Goal: Check status: Check status

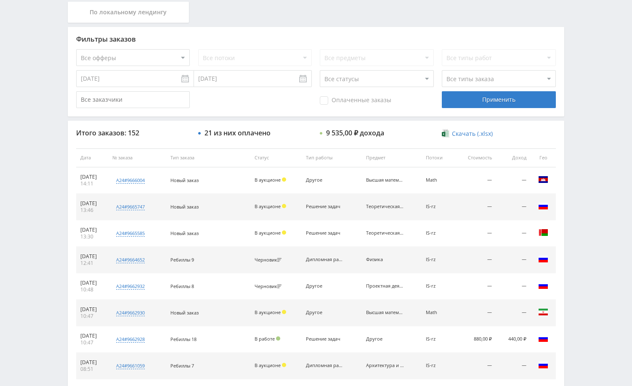
scroll to position [210, 0]
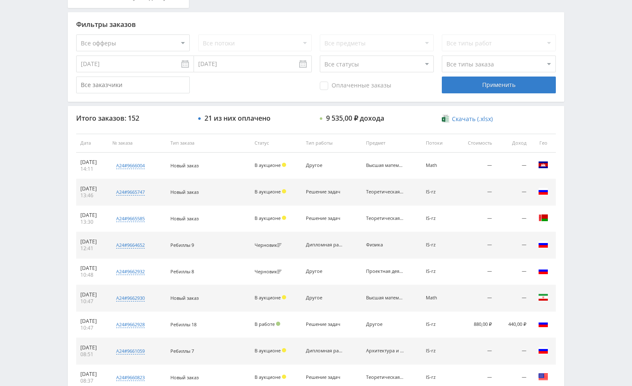
drag, startPoint x: 586, startPoint y: 212, endPoint x: 580, endPoint y: 210, distance: 6.0
click at [583, 212] on div "Telegram-канал Инструменты База знаний Ваш менеджер: [PERSON_NAME] Alex Online …" at bounding box center [316, 143] width 632 height 706
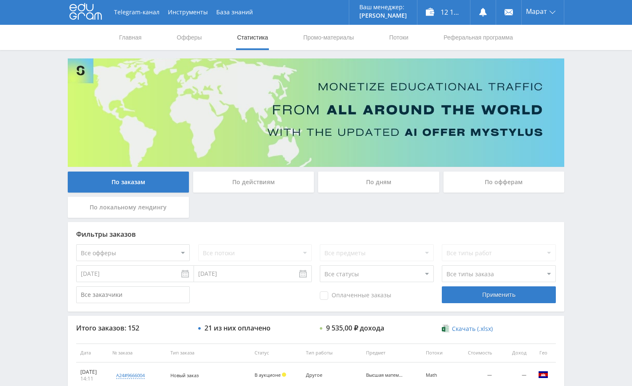
scroll to position [0, 0]
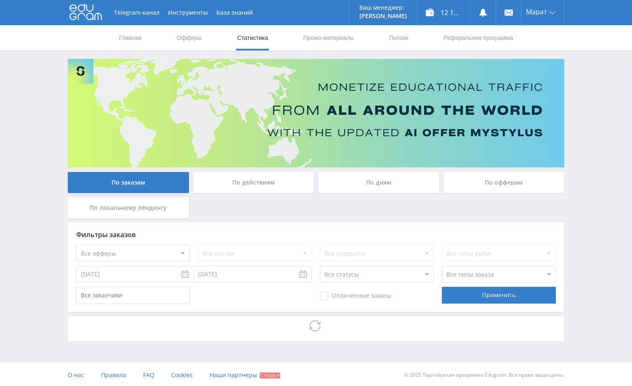
click at [602, 224] on div "Telegram-канал Инструменты База знаний Ваш менеджер: [PERSON_NAME] Online @edug…" at bounding box center [316, 194] width 632 height 388
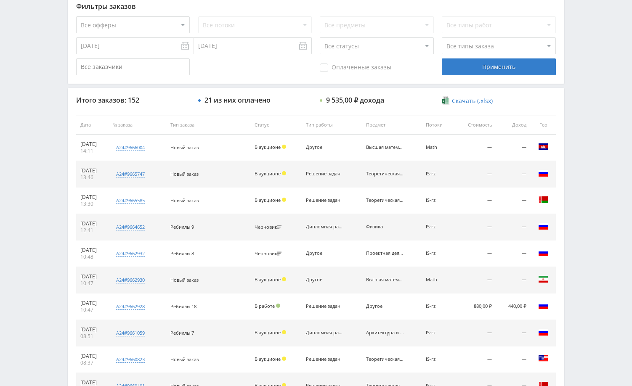
scroll to position [252, 0]
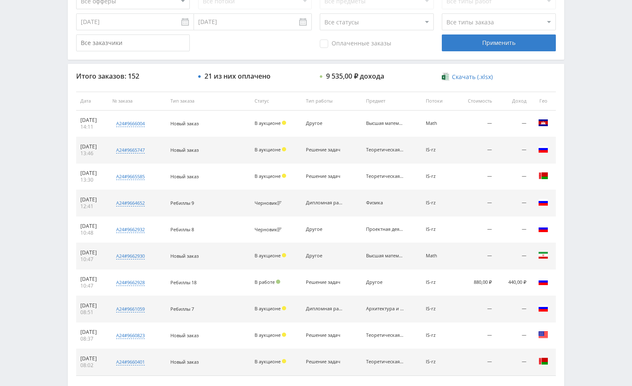
click at [571, 188] on div "Telegram-канал Инструменты База знаний Ваш менеджер: Alex Alex Online @edugram_…" at bounding box center [316, 101] width 632 height 706
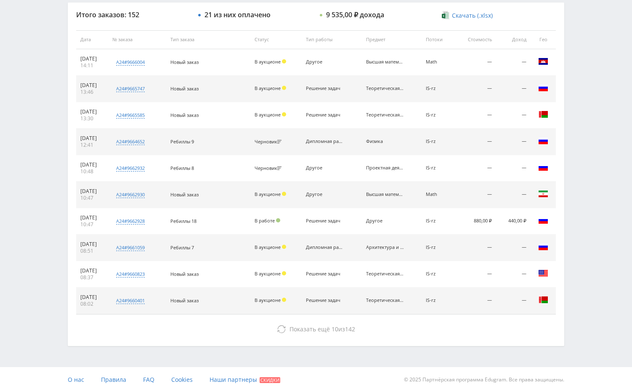
scroll to position [320, 0]
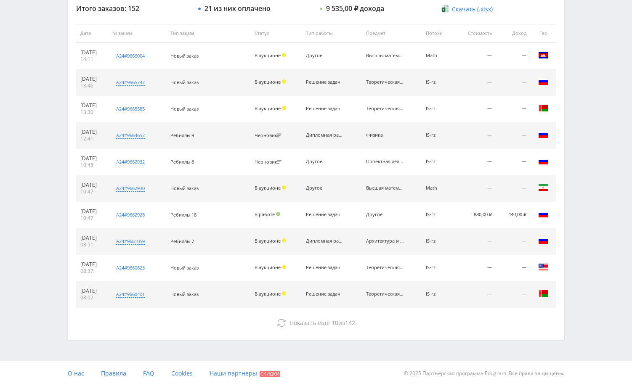
click at [581, 251] on div "Telegram-канал Инструменты База знаний Ваш менеджер: Alex Alex Online @edugram_…" at bounding box center [316, 33] width 632 height 706
click at [565, 261] on div "По заказам По действиям По дням По офферам По локальному лендингу Фильтры заказ…" at bounding box center [316, 39] width 505 height 601
drag, startPoint x: 327, startPoint y: 242, endPoint x: 408, endPoint y: 244, distance: 81.6
click at [408, 244] on tr "29.09.2025 08:51 a24#9661059 Дипломная работа Кол-во ставок 1 Заказчик user7231…" at bounding box center [316, 241] width 480 height 27
click at [462, 249] on td "—" at bounding box center [475, 241] width 42 height 27
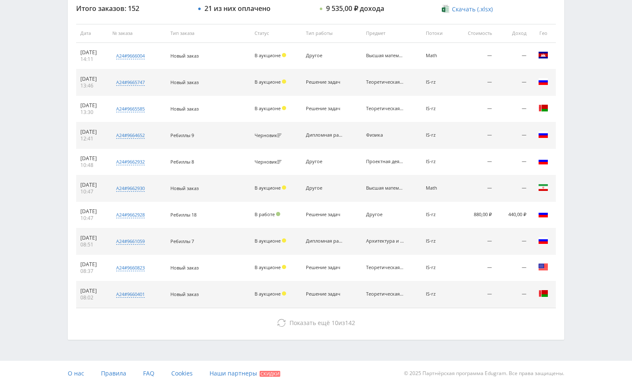
click at [572, 244] on div "Telegram-канал Инструменты База знаний Ваш менеджер: Alex Alex Online @edugram_…" at bounding box center [316, 33] width 632 height 706
click at [576, 270] on div "Telegram-канал Инструменты База знаний Ваш менеджер: Alex Alex Online @edugram_…" at bounding box center [316, 33] width 632 height 706
drag, startPoint x: 391, startPoint y: 244, endPoint x: 178, endPoint y: 243, distance: 212.4
click at [178, 243] on tr "29.09.2025 08:51 a24#9661059 Дипломная работа Кол-во ставок 1 Заказчик user7231…" at bounding box center [316, 241] width 480 height 27
click at [594, 239] on div "Telegram-канал Инструменты База знаний Ваш менеджер: [PERSON_NAME] Alex Online …" at bounding box center [316, 33] width 632 height 706
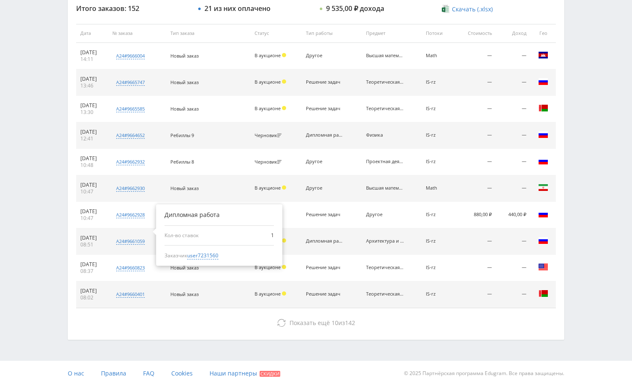
drag, startPoint x: 448, startPoint y: 247, endPoint x: 207, endPoint y: 226, distance: 242.4
click at [162, 236] on tr "29.09.2025 08:51 a24#9661059 Дипломная работа Кол-во ставок 1 Заказчик user7231…" at bounding box center [316, 241] width 480 height 27
click at [594, 221] on div "Telegram-канал Инструменты База знаний Ваш менеджер: [PERSON_NAME] Alex Online …" at bounding box center [316, 33] width 632 height 706
drag, startPoint x: 453, startPoint y: 239, endPoint x: 268, endPoint y: 239, distance: 185.5
click at [268, 239] on tr "29.09.2025 08:51 a24#9661059 Дипломная работа Кол-во ставок 1 Заказчик user7231…" at bounding box center [316, 241] width 480 height 27
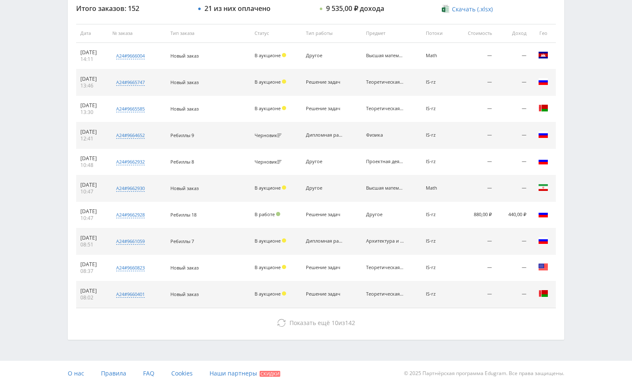
click at [580, 230] on div "Telegram-канал Инструменты База знаний Ваш менеджер: [PERSON_NAME] Alex Online …" at bounding box center [316, 33] width 632 height 706
click at [580, 239] on div "Telegram-канал Инструменты База знаний Ваш менеджер: [PERSON_NAME] Alex Online …" at bounding box center [316, 33] width 632 height 706
click at [577, 239] on div "Telegram-канал Инструменты База знаний Ваш менеджер: [PERSON_NAME] Alex Online …" at bounding box center [316, 33] width 632 height 706
click at [591, 202] on div "Telegram-канал Инструменты База знаний Ваш менеджер: [PERSON_NAME] Alex Online …" at bounding box center [316, 33] width 632 height 706
click at [589, 136] on div "Telegram-канал Инструменты База знаний Ваш менеджер: Alex Alex Online @edugram_…" at bounding box center [316, 33] width 632 height 706
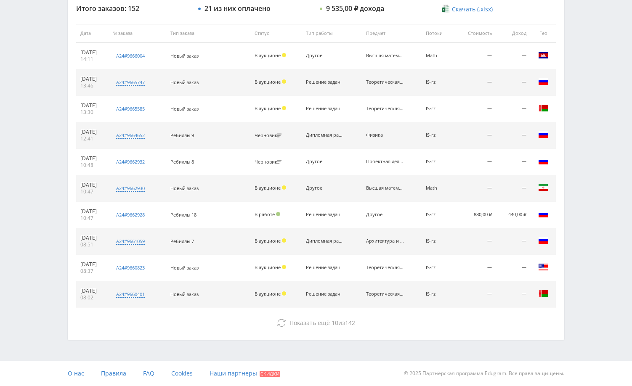
click at [579, 147] on div "Telegram-канал Инструменты База знаний Ваш менеджер: Alex Alex Online @edugram_…" at bounding box center [316, 33] width 632 height 706
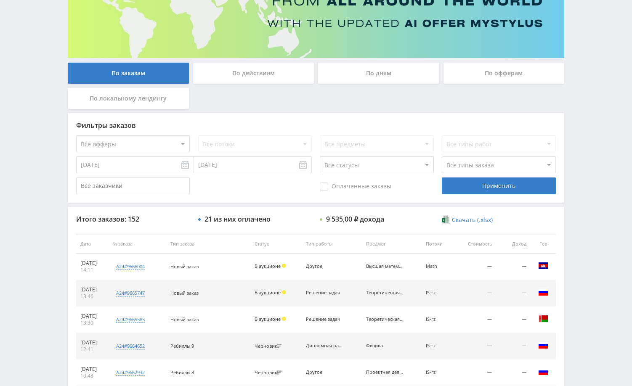
scroll to position [0, 0]
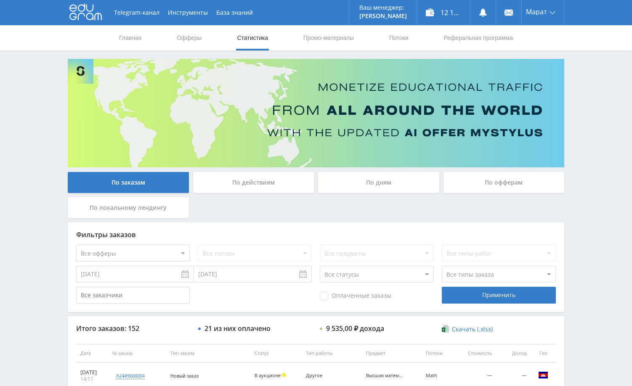
click at [609, 82] on div "Telegram-канал Инструменты База знаний Ваш менеджер: Alex Alex Online @edugram_…" at bounding box center [316, 353] width 632 height 706
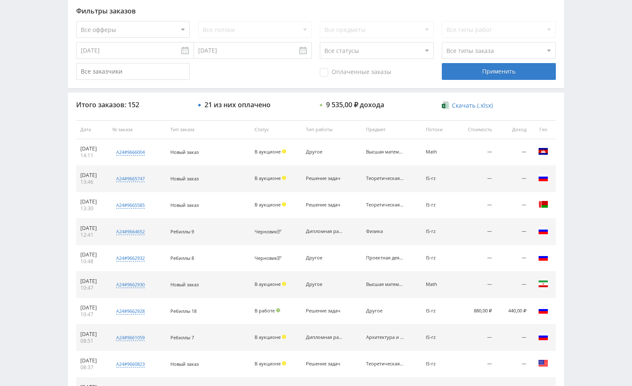
scroll to position [210, 0]
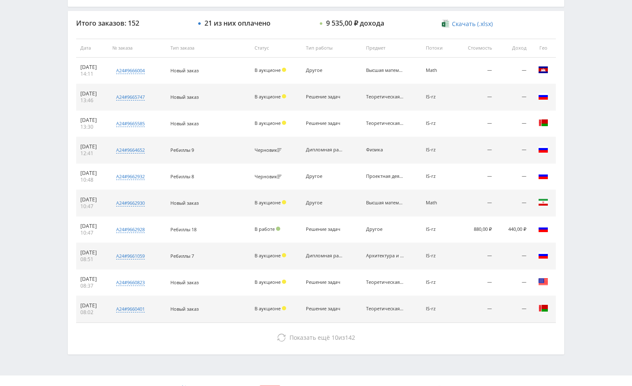
scroll to position [320, 0]
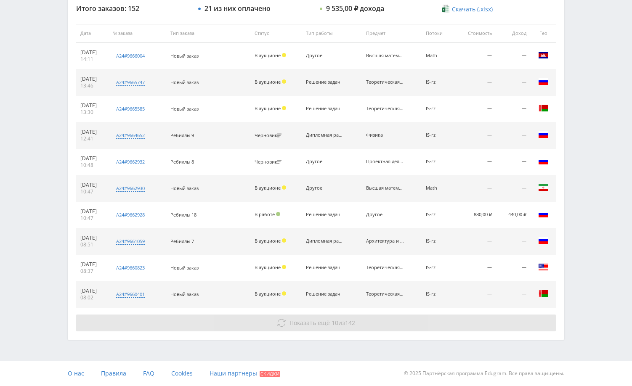
click at [374, 323] on button "Показать ещё 10 из 142" at bounding box center [316, 323] width 480 height 17
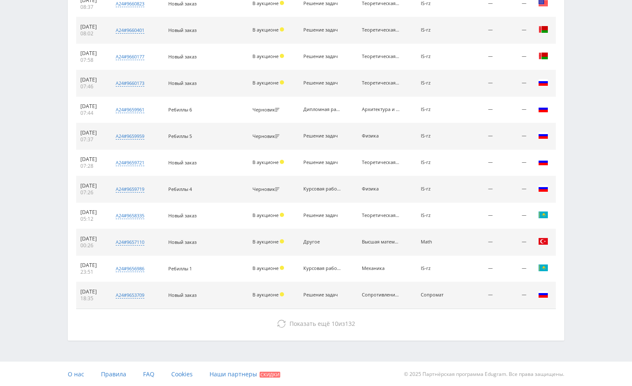
scroll to position [585, 0]
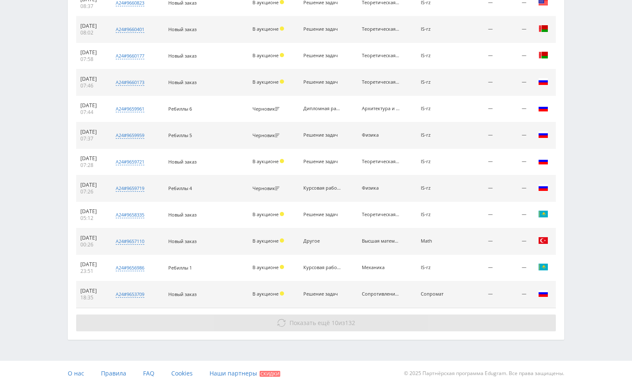
click at [380, 319] on button "Показать ещё 10 из 132" at bounding box center [316, 323] width 480 height 17
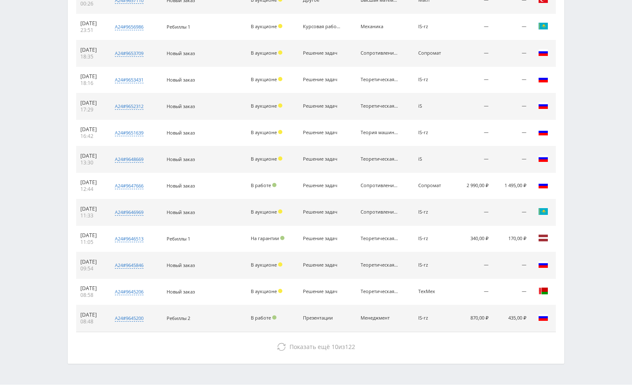
scroll to position [850, 0]
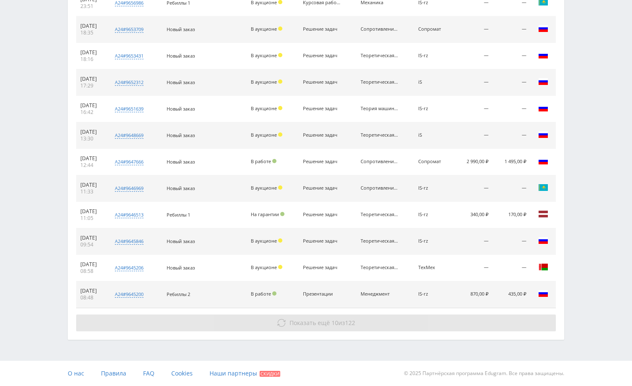
click at [386, 321] on button "Показать ещё 10 из 122" at bounding box center [316, 323] width 480 height 17
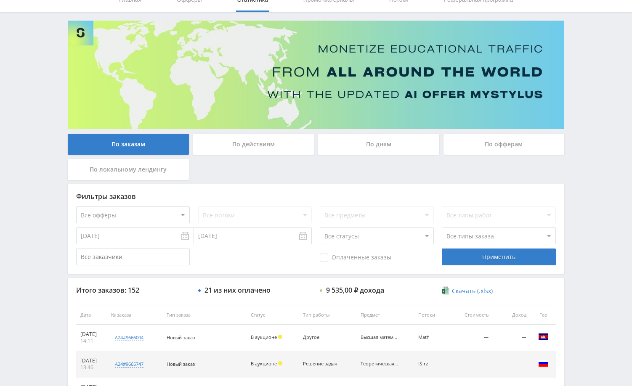
scroll to position [0, 0]
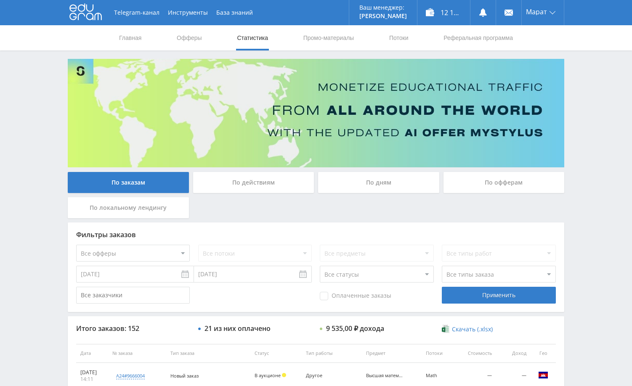
click at [587, 192] on div "Telegram-канал Инструменты База знаний Ваш менеджер: Alex Alex Online @edugram_…" at bounding box center [316, 353] width 632 height 706
click at [595, 122] on div "Telegram-канал Инструменты База знаний Ваш менеджер: Alex Alex Online @edugram_…" at bounding box center [316, 353] width 632 height 706
click at [591, 122] on div "Telegram-канал Инструменты База знаний Ваш менеджер: Alex Alex Online @edugram_…" at bounding box center [316, 353] width 632 height 706
click at [607, 100] on div "Telegram-канал Инструменты База знаний Ваш менеджер: [PERSON_NAME] Online @edug…" at bounding box center [316, 353] width 632 height 706
click at [590, 135] on div "Telegram-канал Инструменты База знаний Ваш менеджер: [PERSON_NAME] Online @edug…" at bounding box center [316, 353] width 632 height 706
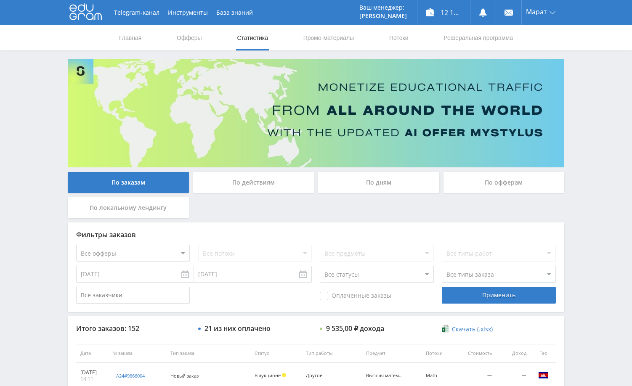
click at [371, 181] on div "По дням" at bounding box center [378, 182] width 121 height 21
click at [0, 0] on input "По дням" at bounding box center [0, 0] width 0 height 0
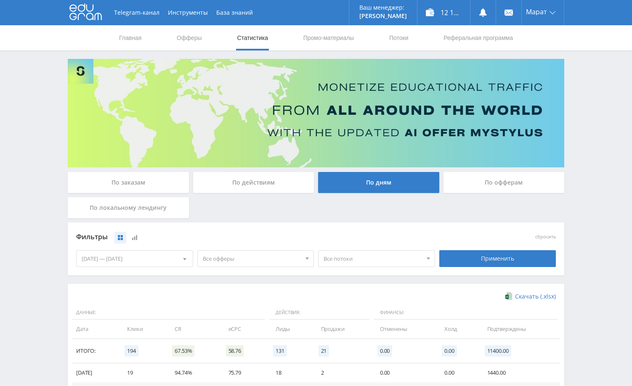
drag, startPoint x: 580, startPoint y: 158, endPoint x: 578, endPoint y: 204, distance: 45.5
click at [580, 158] on div "Telegram-канал Инструменты База знаний Ваш менеджер: [PERSON_NAME] Online @edug…" at bounding box center [316, 275] width 632 height 551
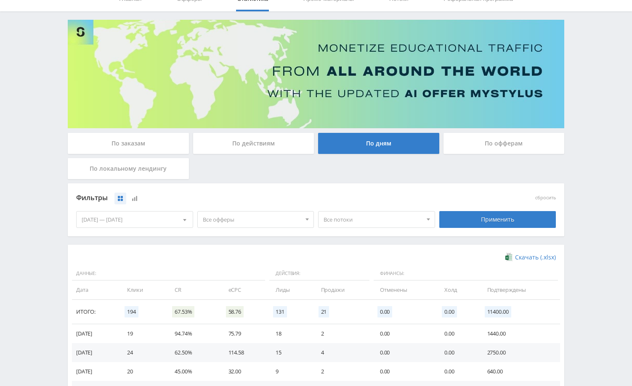
scroll to position [126, 0]
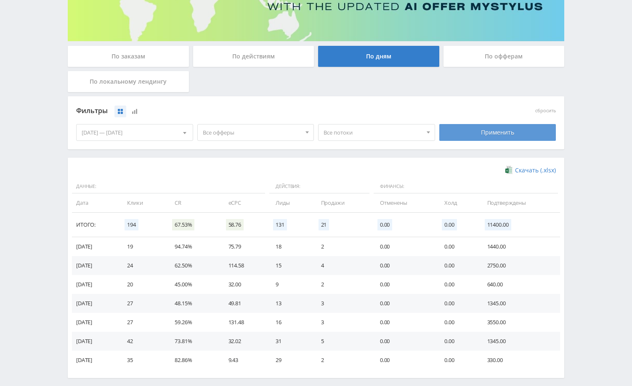
click at [485, 134] on div "Применить" at bounding box center [497, 132] width 117 height 17
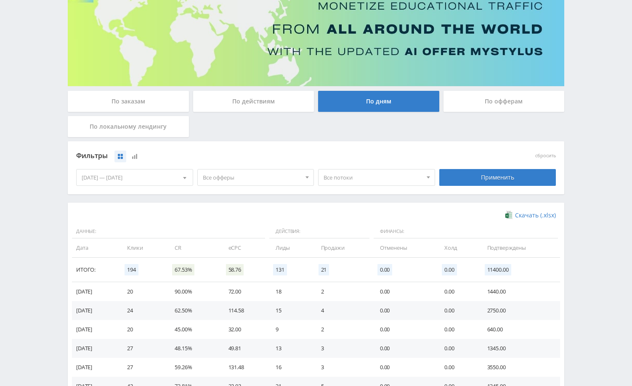
scroll to position [80, 0]
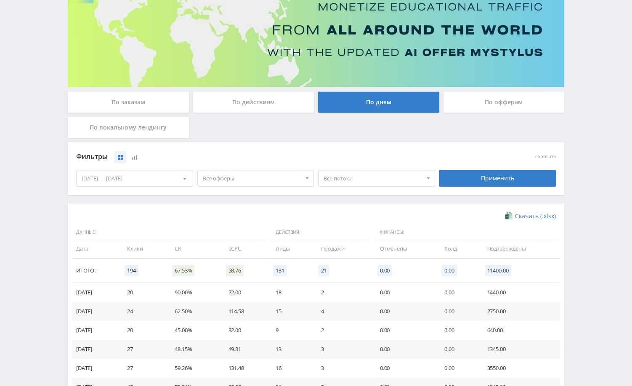
click at [138, 101] on div "По заказам" at bounding box center [128, 102] width 121 height 21
click at [0, 0] on input "По заказам" at bounding box center [0, 0] width 0 height 0
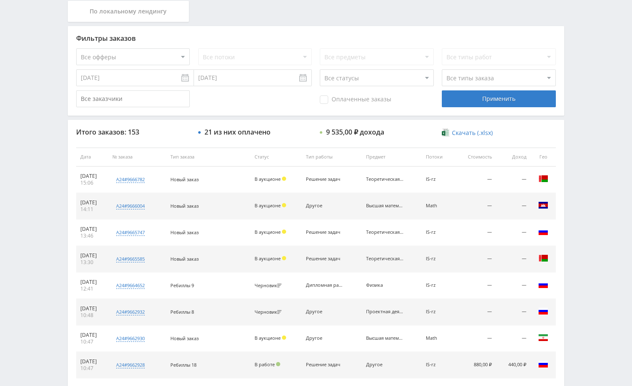
scroll to position [194, 0]
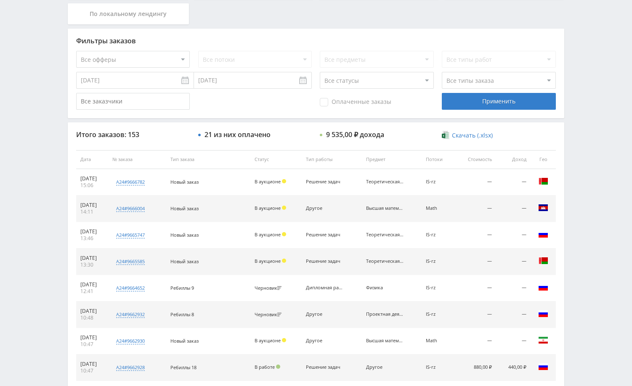
drag, startPoint x: 580, startPoint y: 122, endPoint x: 591, endPoint y: 192, distance: 70.2
click at [581, 127] on div "Telegram-канал Инструменты База знаний Ваш менеджер: [PERSON_NAME] Online @edug…" at bounding box center [316, 159] width 632 height 706
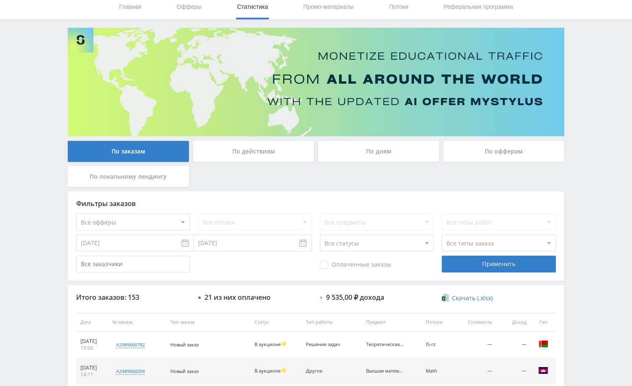
scroll to position [0, 0]
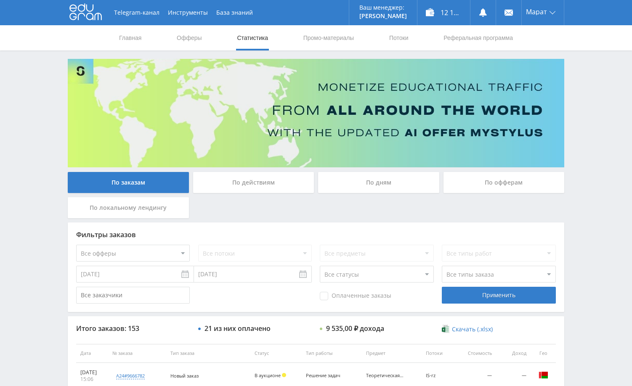
click at [586, 147] on div "Telegram-канал Инструменты База знаний Ваш менеджер: [PERSON_NAME] Online @edug…" at bounding box center [316, 353] width 632 height 706
click at [583, 150] on div "Telegram-канал Инструменты База знаний Ваш менеджер: [PERSON_NAME] Online @edug…" at bounding box center [316, 353] width 632 height 706
drag, startPoint x: 591, startPoint y: 103, endPoint x: 590, endPoint y: 162, distance: 58.1
click at [592, 109] on div "Telegram-канал Инструменты База знаний Ваш менеджер: [PERSON_NAME] Online @edug…" at bounding box center [316, 353] width 632 height 706
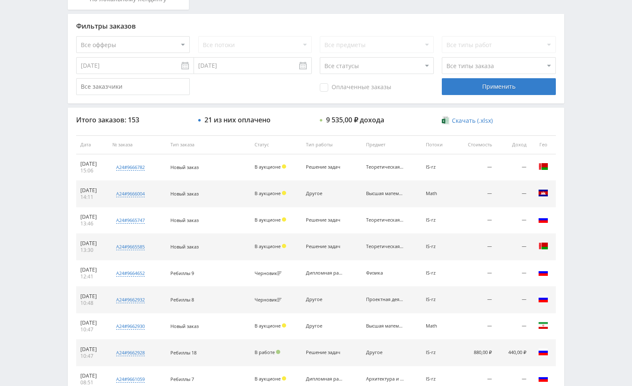
scroll to position [210, 0]
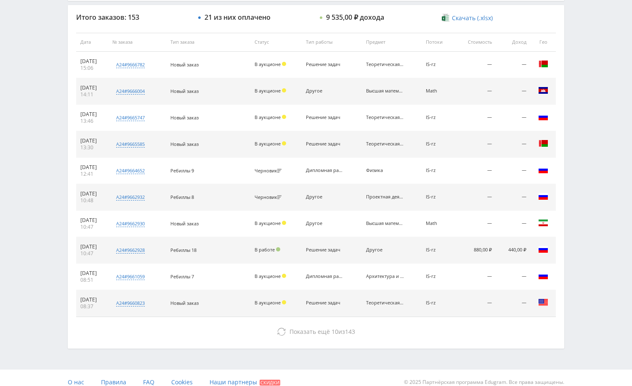
scroll to position [320, 0]
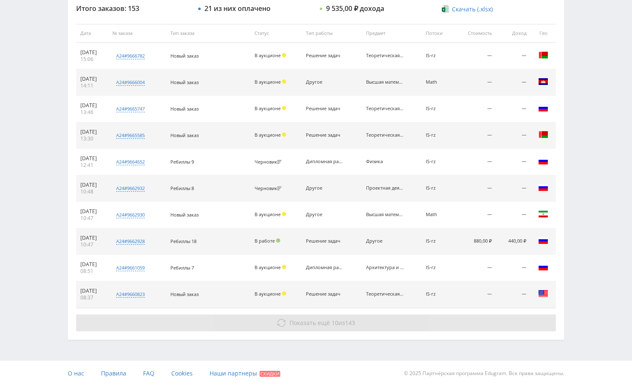
click at [483, 318] on button "Показать ещё 10 из 143" at bounding box center [316, 323] width 480 height 17
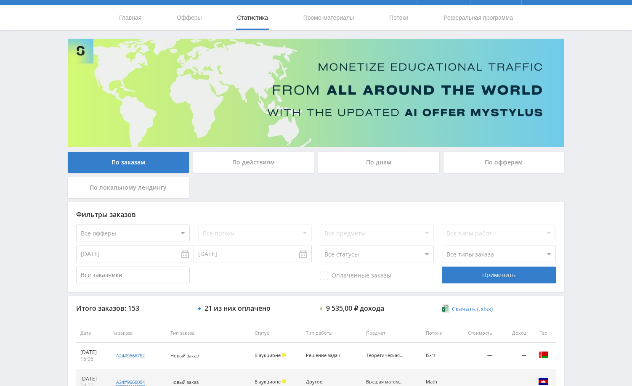
scroll to position [0, 0]
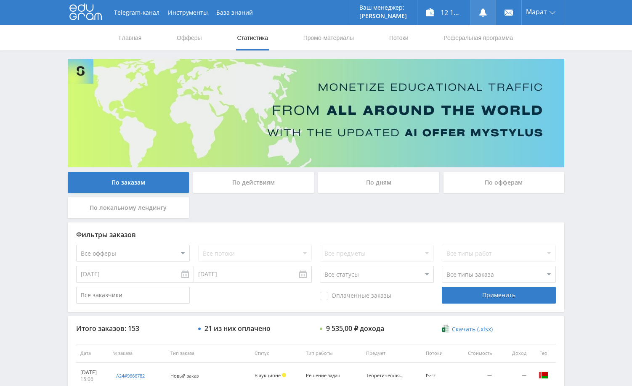
click at [478, 11] on link at bounding box center [482, 12] width 25 height 25
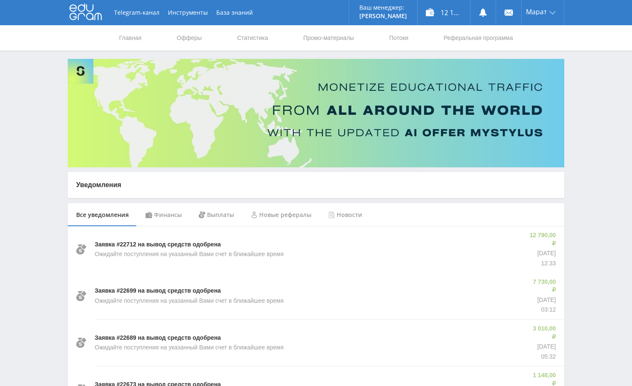
click at [174, 213] on div "Финансы" at bounding box center [163, 215] width 53 height 24
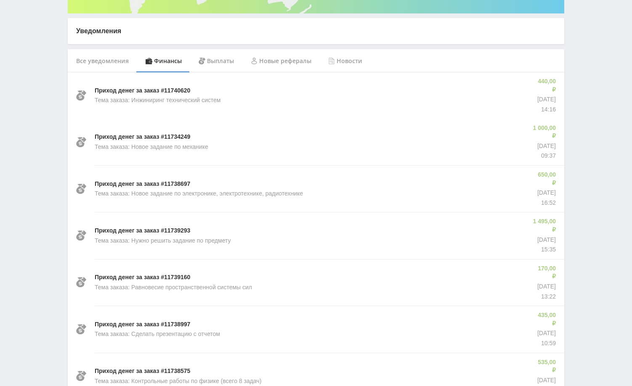
scroll to position [168, 0]
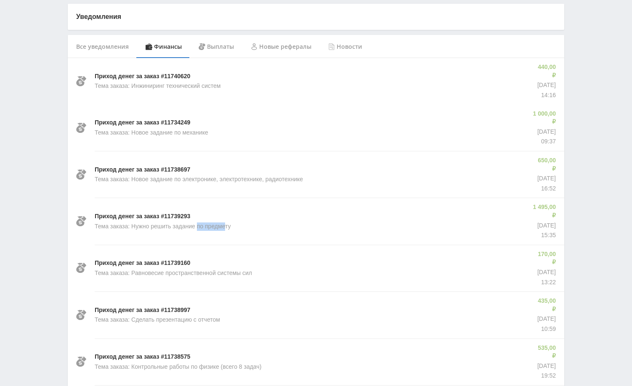
drag, startPoint x: 225, startPoint y: 198, endPoint x: 198, endPoint y: 199, distance: 27.8
click at [198, 223] on p "Тема заказа: Нужно решить задание по предмету" at bounding box center [163, 227] width 136 height 8
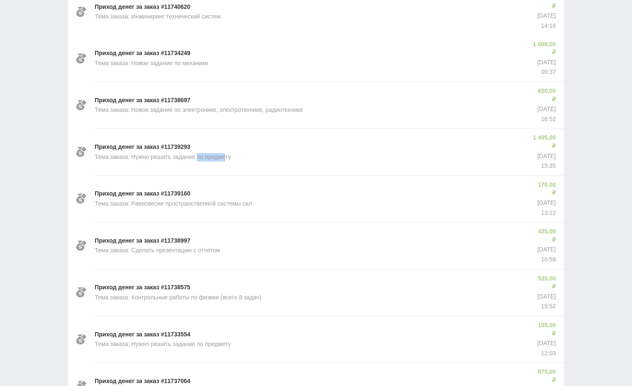
scroll to position [252, 0]
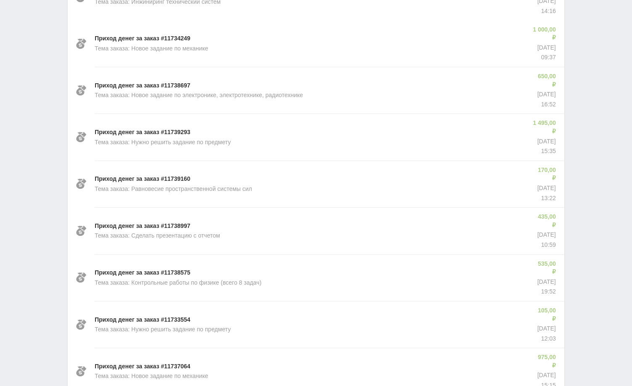
click at [209, 326] on p "Тема заказа: Нужно решить задание по предмету" at bounding box center [163, 330] width 136 height 8
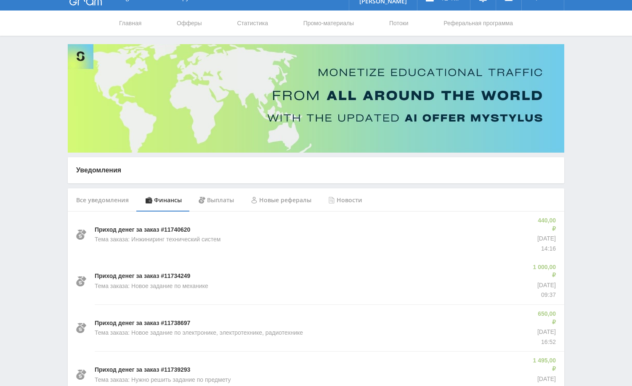
scroll to position [0, 0]
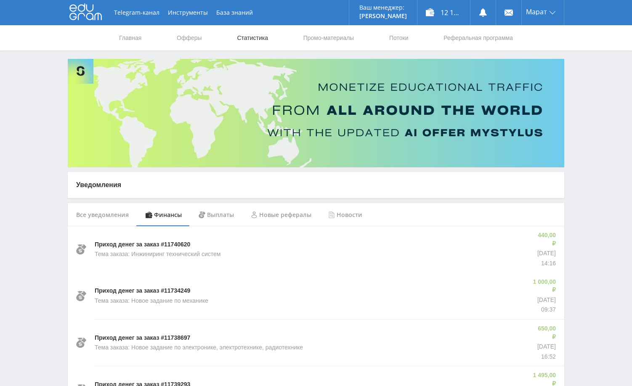
click at [258, 38] on link "Статистика" at bounding box center [252, 37] width 33 height 25
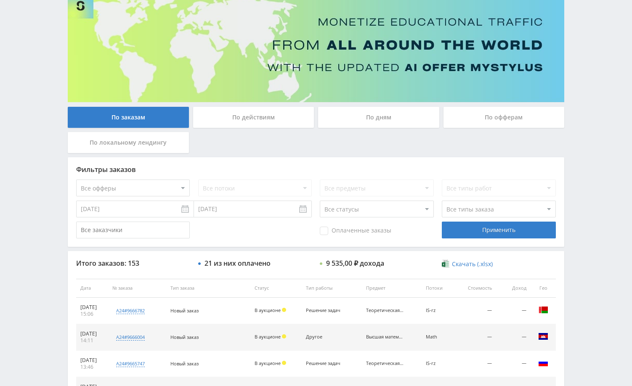
scroll to position [26, 0]
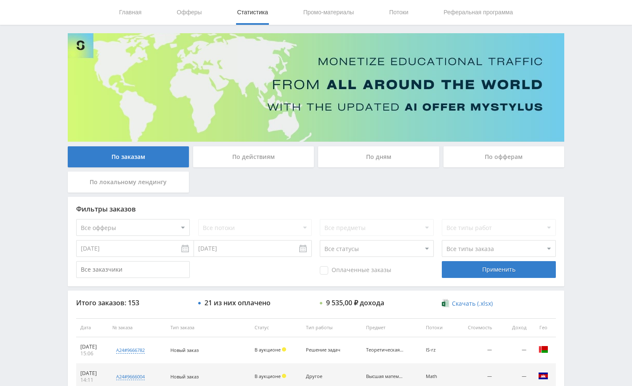
click at [596, 125] on div "Telegram-канал Инструменты База знаний Ваш менеджер: [PERSON_NAME] Online @edug…" at bounding box center [316, 327] width 632 height 706
click at [608, 94] on div "Telegram-канал Инструменты База знаний Ваш менеджер: [PERSON_NAME] Online @edug…" at bounding box center [316, 327] width 632 height 706
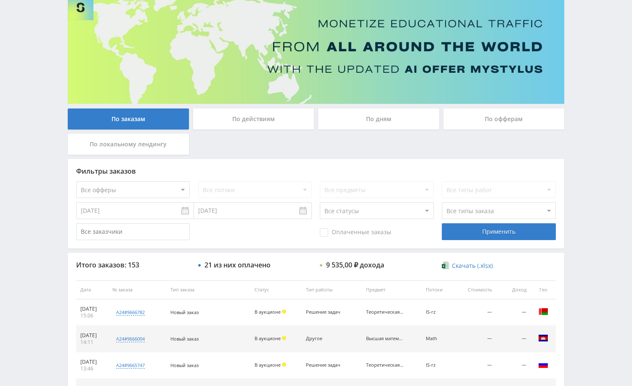
scroll to position [126, 0]
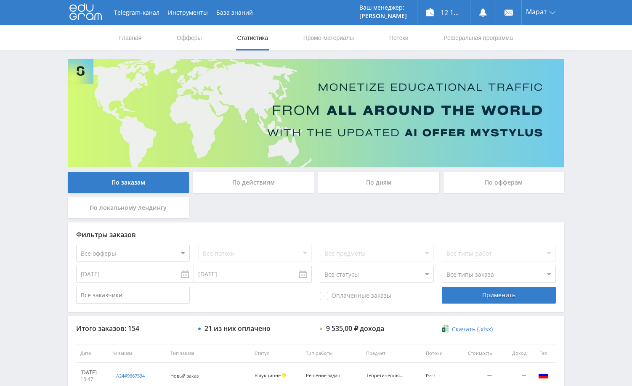
click at [584, 96] on div "Telegram-канал Инструменты База знаний Ваш менеджер: [PERSON_NAME] Online @edug…" at bounding box center [316, 353] width 632 height 706
click at [585, 146] on div "Telegram-канал Инструменты База знаний Ваш менеджер: [PERSON_NAME] Online @edug…" at bounding box center [316, 353] width 632 height 706
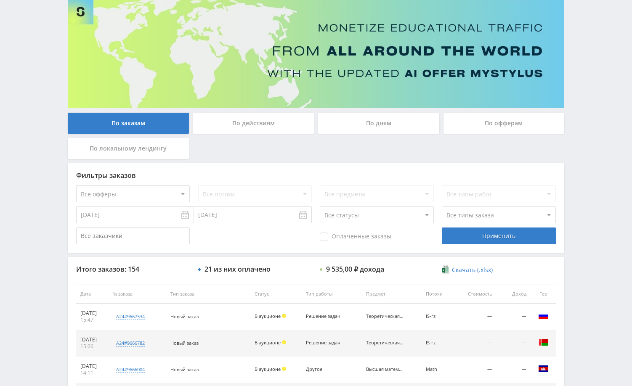
scroll to position [168, 0]
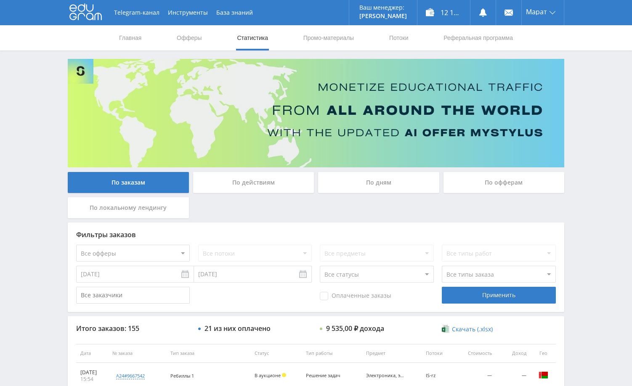
click at [588, 211] on div "Telegram-канал Инструменты База знаний Ваш менеджер: [PERSON_NAME] Online @edug…" at bounding box center [316, 353] width 632 height 706
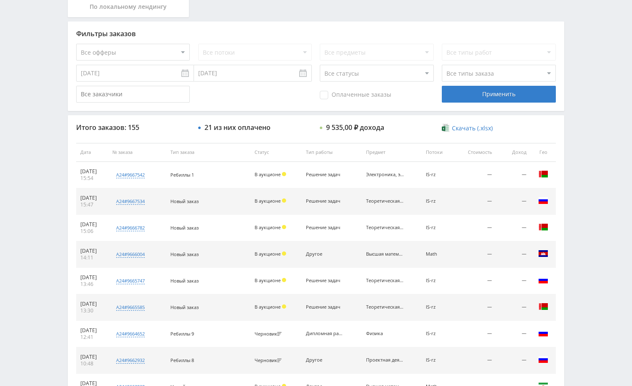
scroll to position [210, 0]
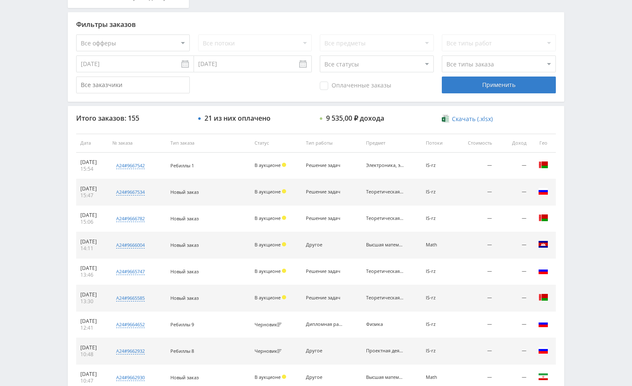
click at [597, 196] on div "Telegram-канал Инструменты База знаний Ваш менеджер: [PERSON_NAME] Online @edug…" at bounding box center [316, 143] width 632 height 706
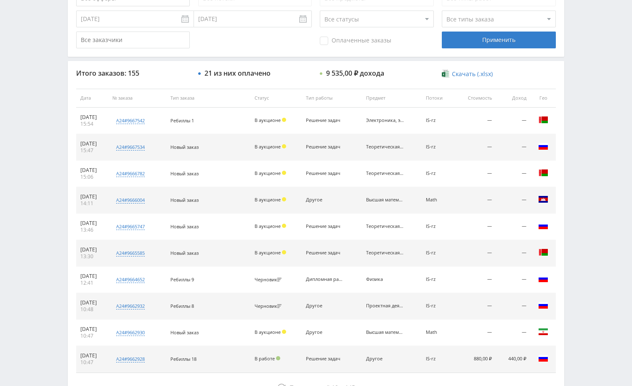
scroll to position [320, 0]
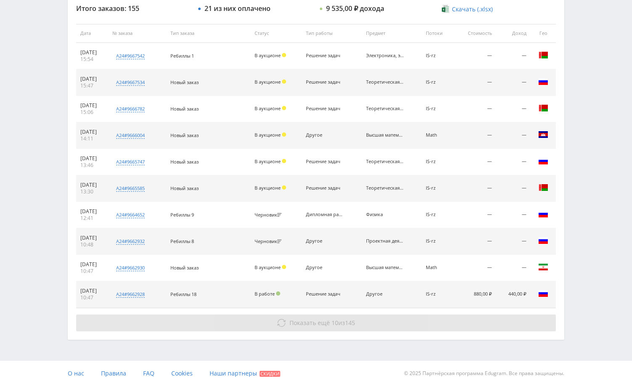
click at [432, 321] on button "Показать ещё 10 из 145" at bounding box center [316, 323] width 480 height 17
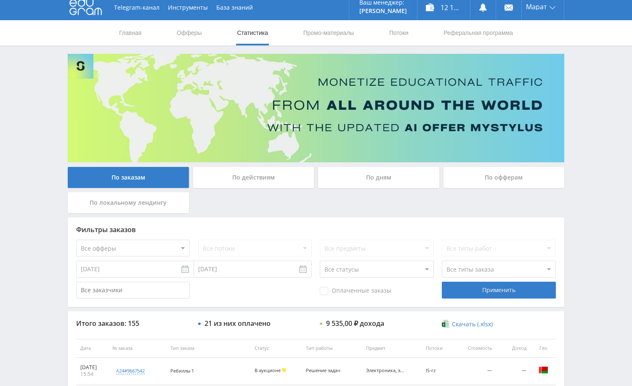
scroll to position [0, 0]
